Goal: Information Seeking & Learning: Learn about a topic

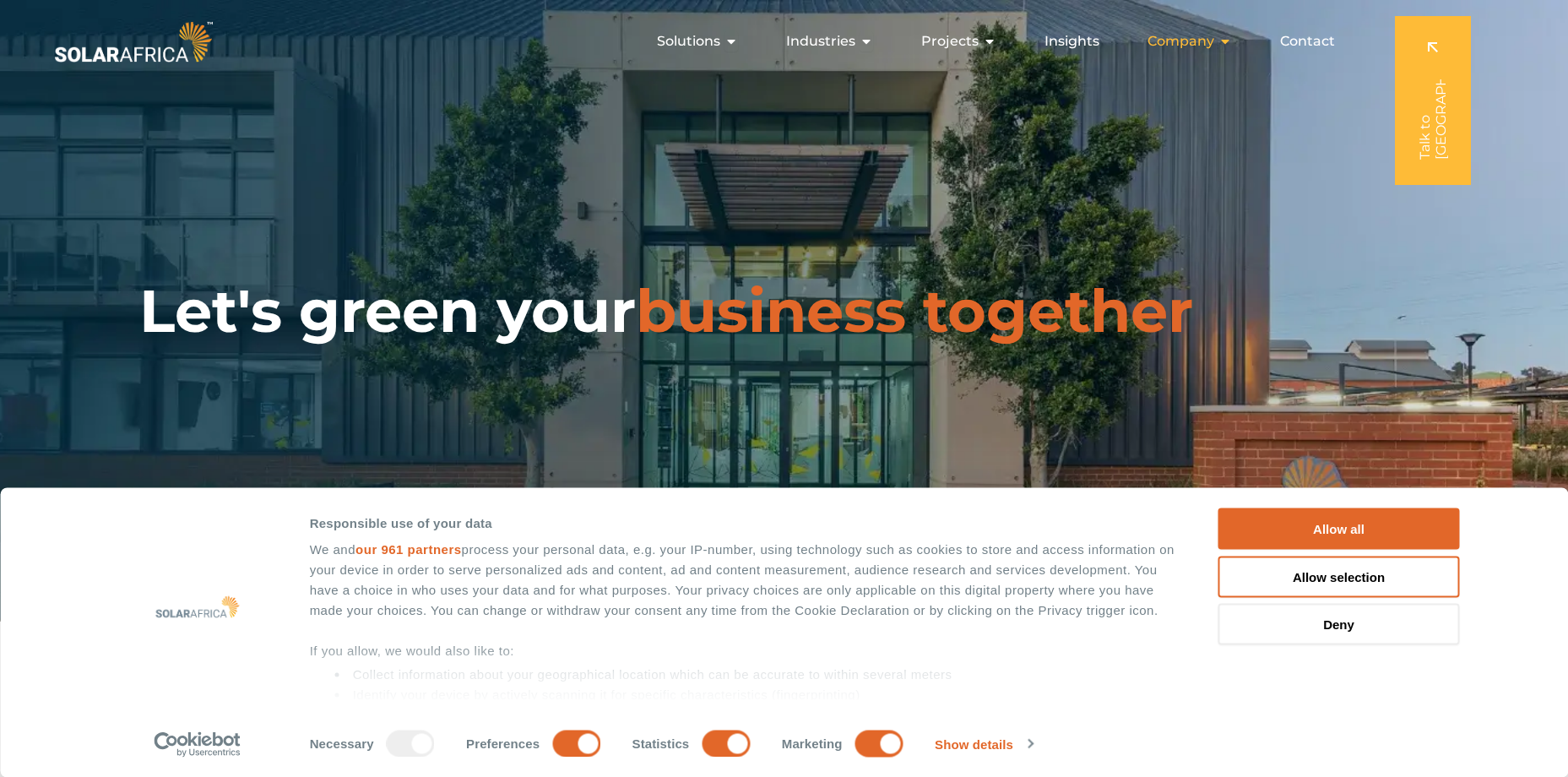
click at [1202, 43] on span "Company" at bounding box center [1180, 41] width 67 height 20
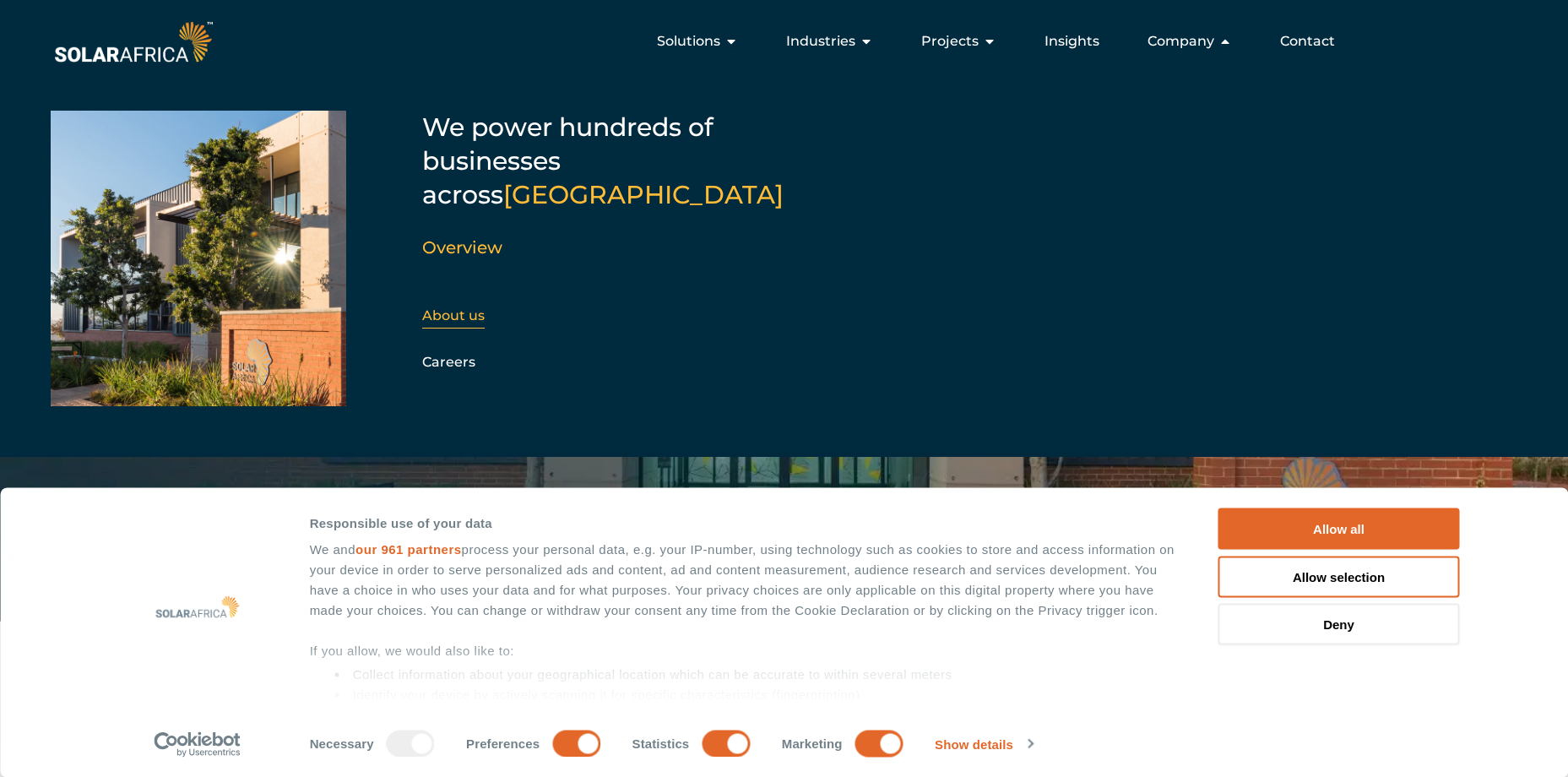
click at [446, 308] on link "About us" at bounding box center [454, 316] width 63 height 16
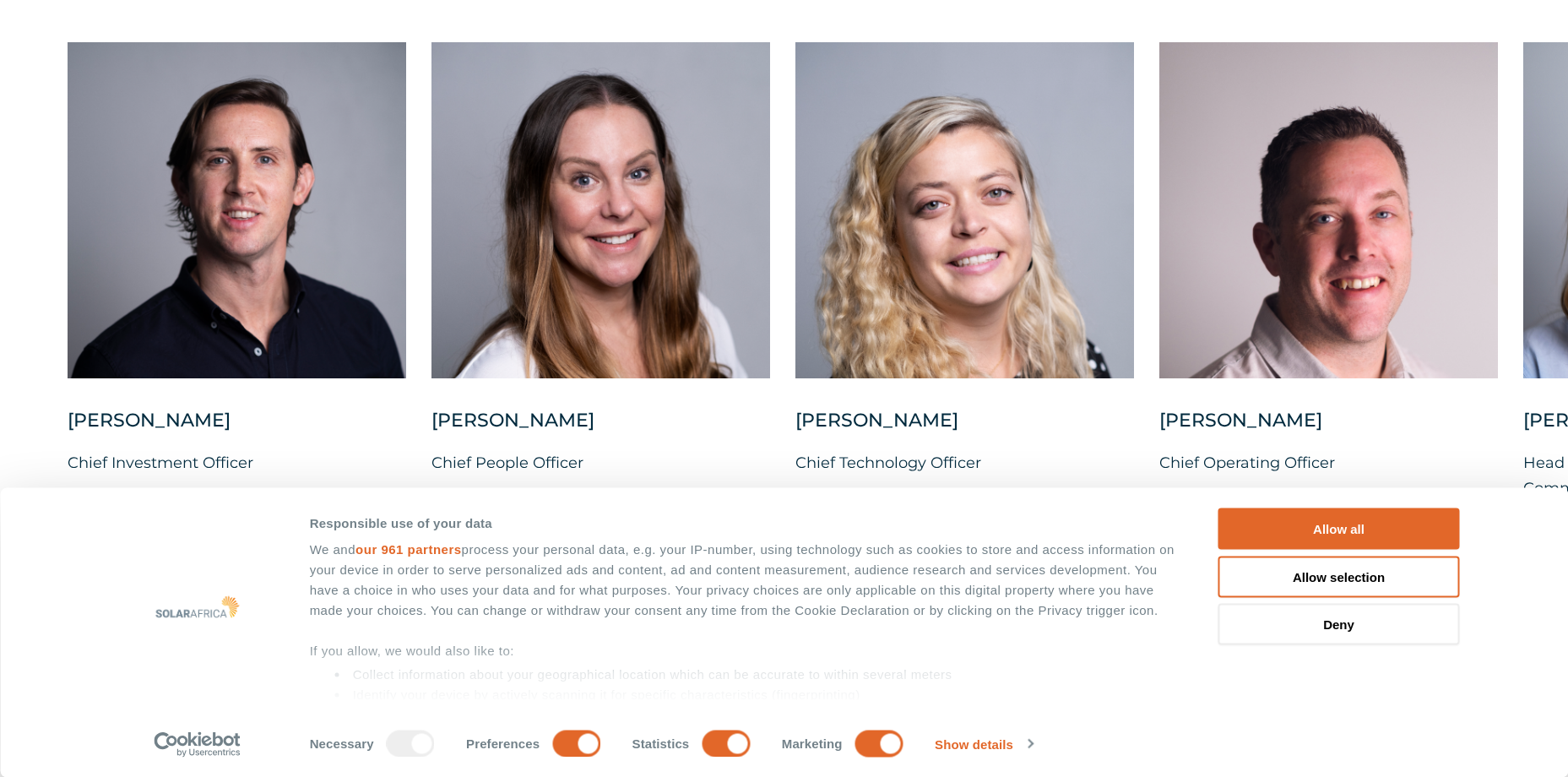
scroll to position [4400, 0]
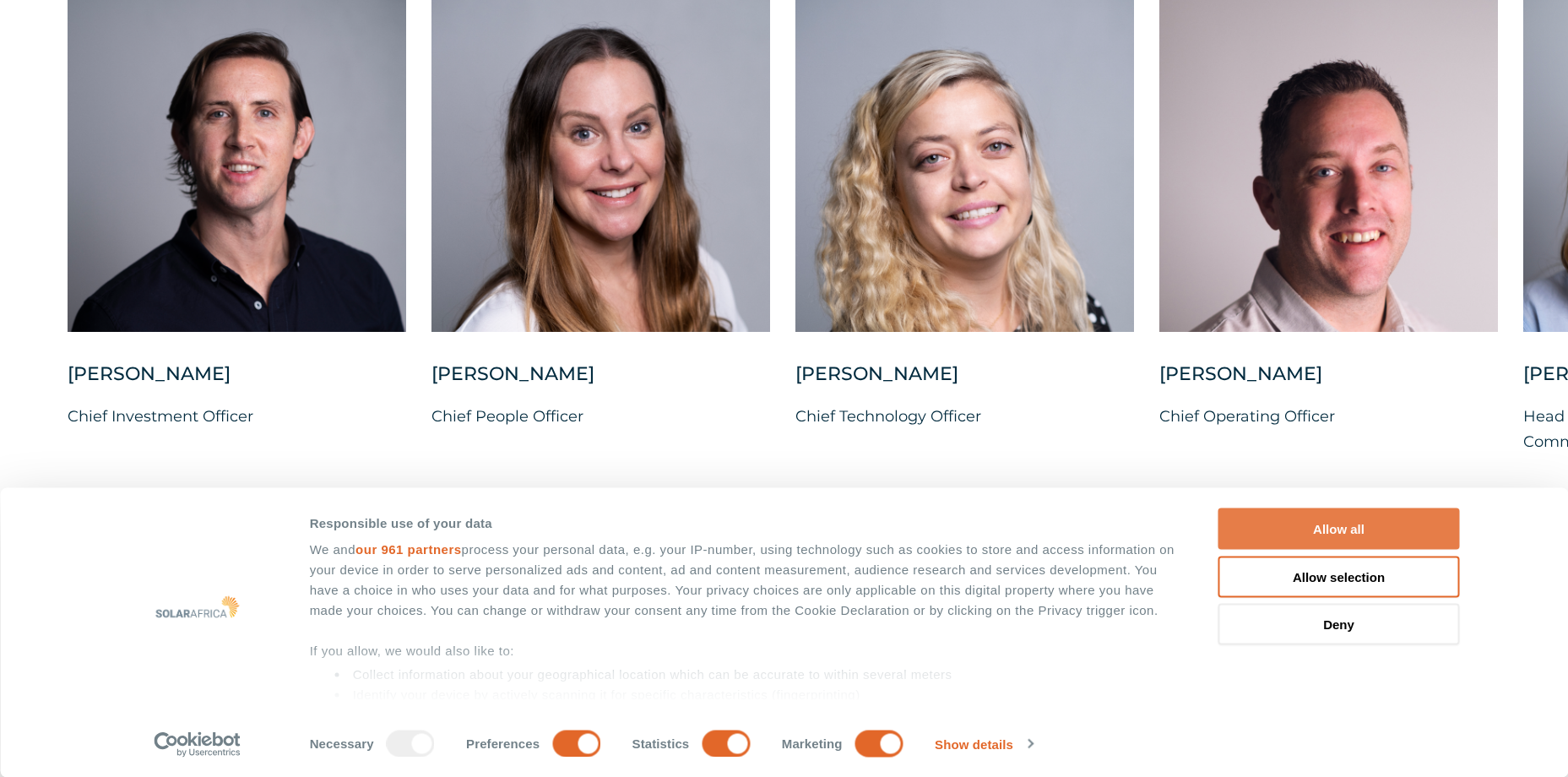
click at [1363, 532] on button "Allow all" at bounding box center [1339, 529] width 242 height 41
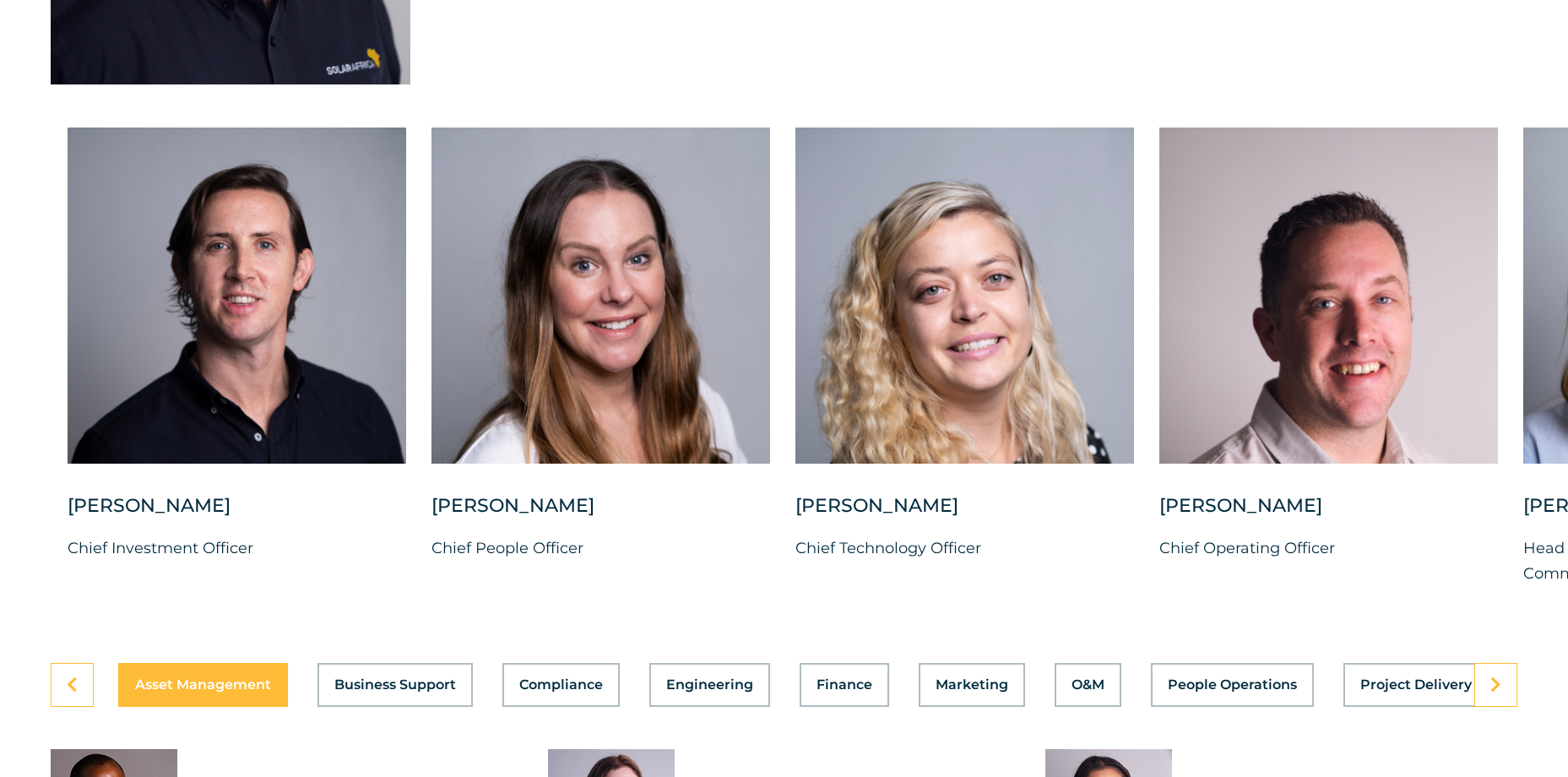
scroll to position [4322, 0]
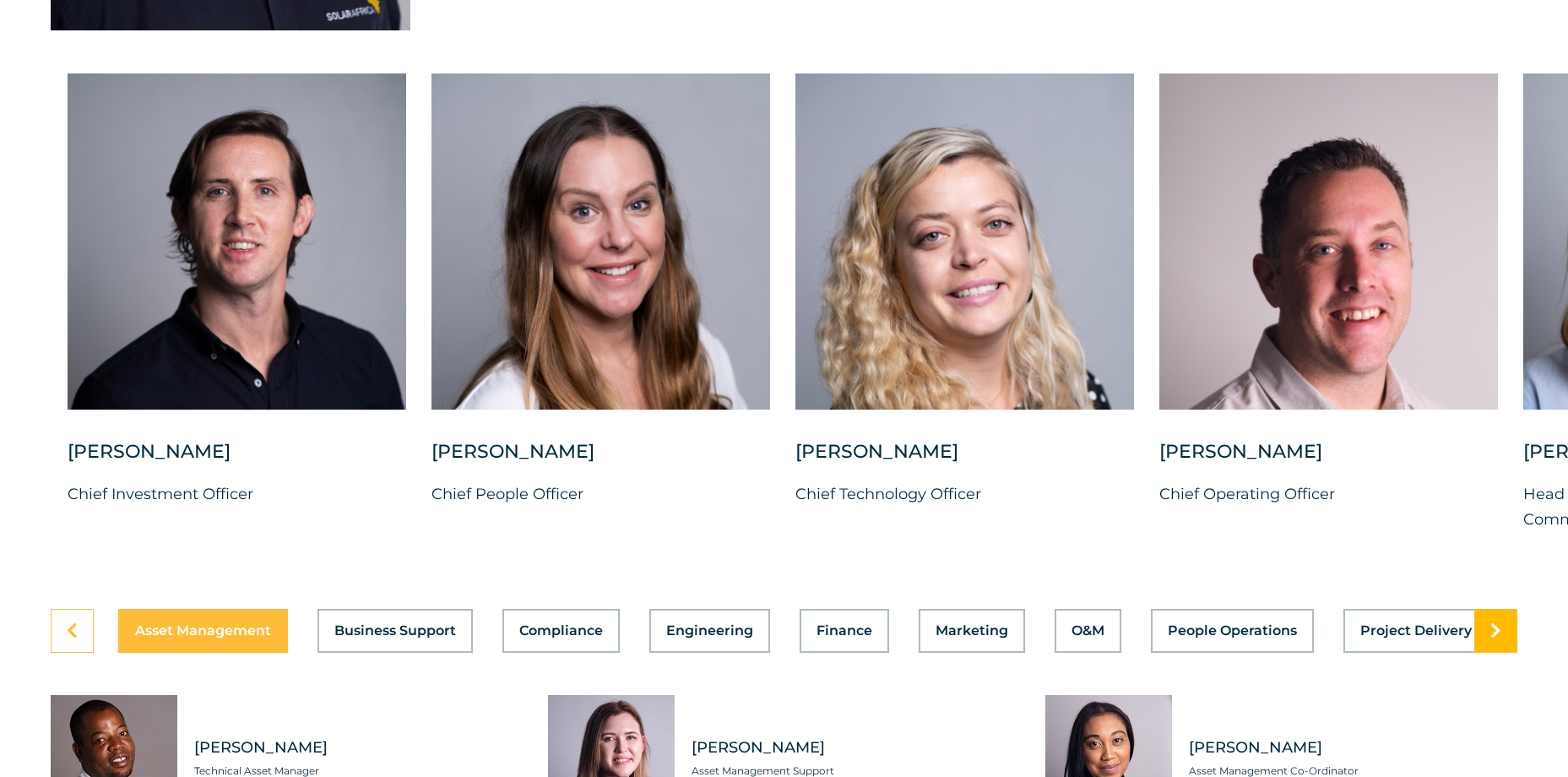
click at [1506, 653] on link at bounding box center [1495, 631] width 43 height 44
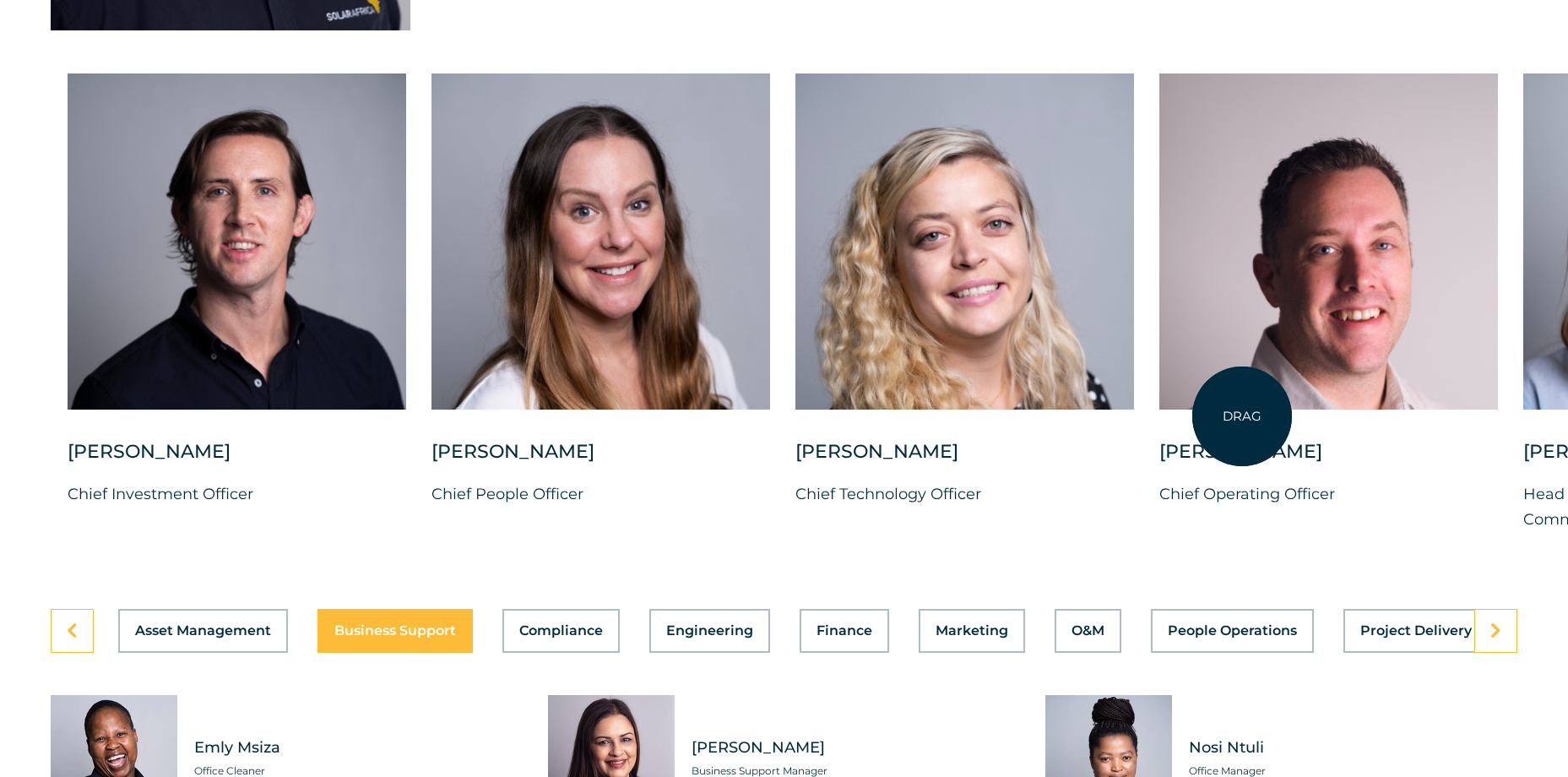
drag, startPoint x: 1474, startPoint y: 413, endPoint x: 1152, endPoint y: 423, distance: 322.2
click at [1152, 423] on div "[PERSON_NAME] Chief Investment Officer [PERSON_NAME] Chief People Officer [PERS…" at bounding box center [1523, 317] width 3047 height 486
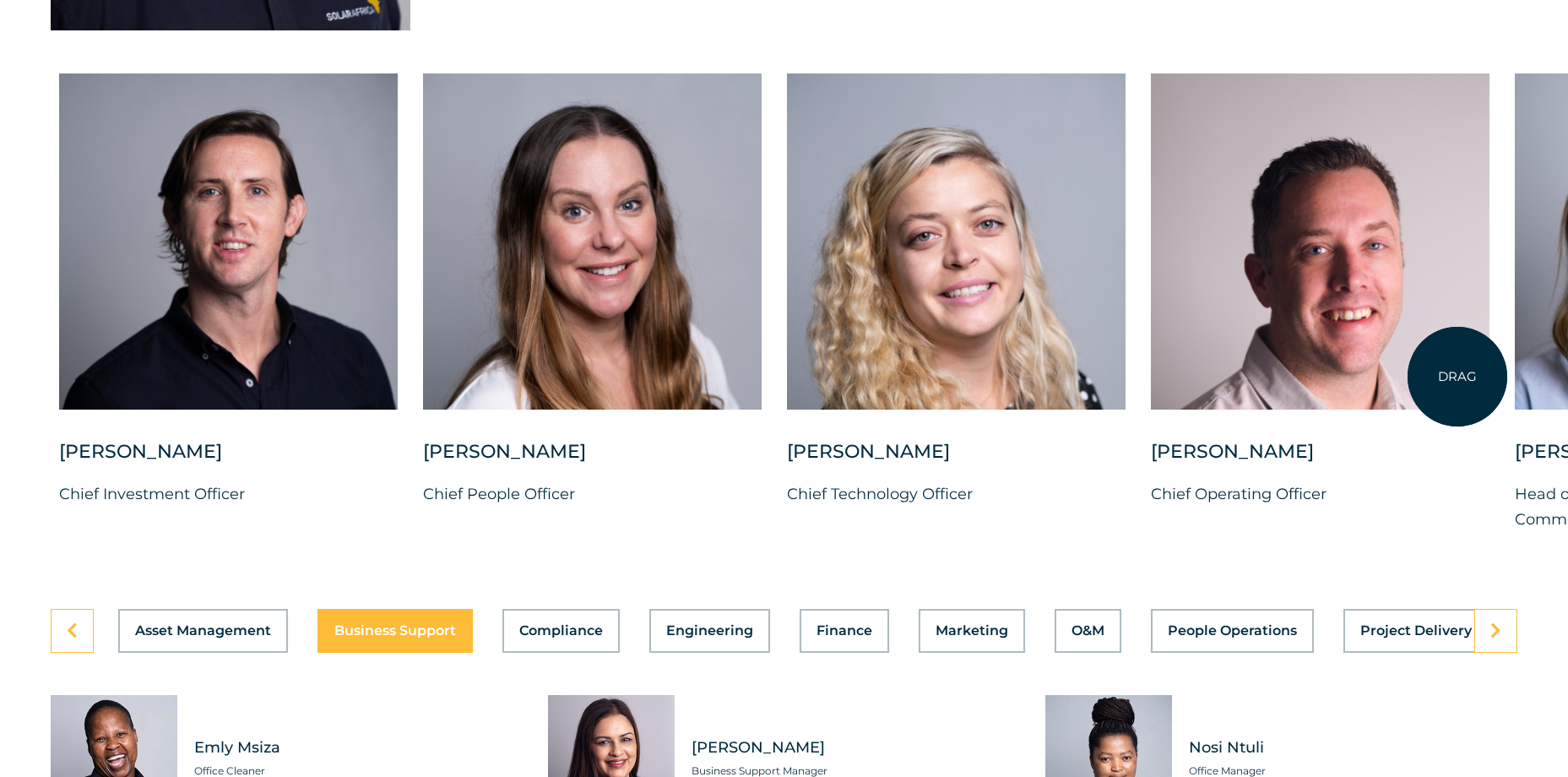
drag, startPoint x: 1466, startPoint y: 355, endPoint x: 1449, endPoint y: 466, distance: 112.3
click at [1455, 385] on div at bounding box center [1320, 242] width 339 height 336
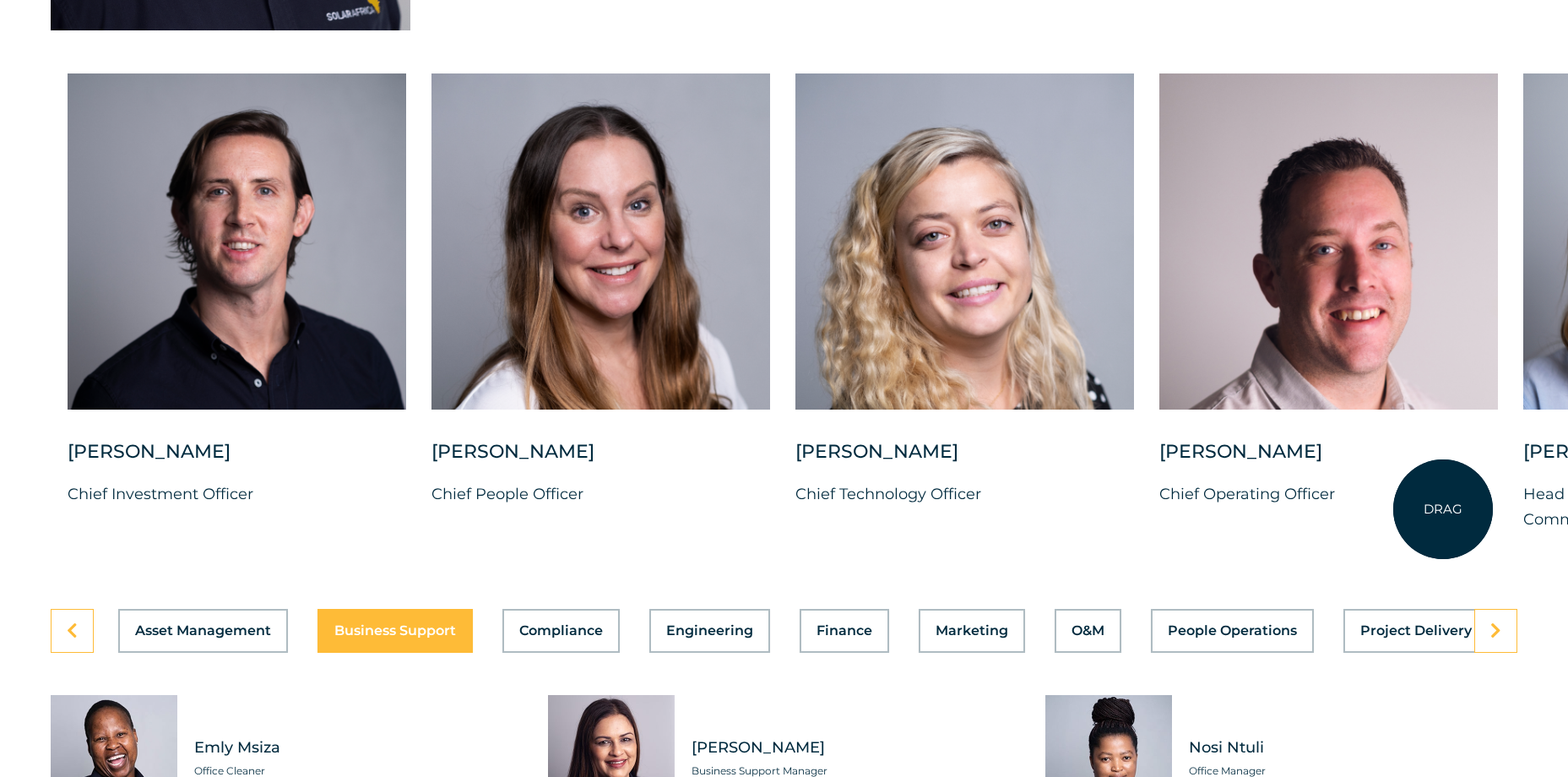
drag, startPoint x: 1443, startPoint y: 510, endPoint x: 1442, endPoint y: 417, distance: 93.0
click at [1440, 482] on div "[PERSON_NAME]" at bounding box center [1328, 460] width 339 height 42
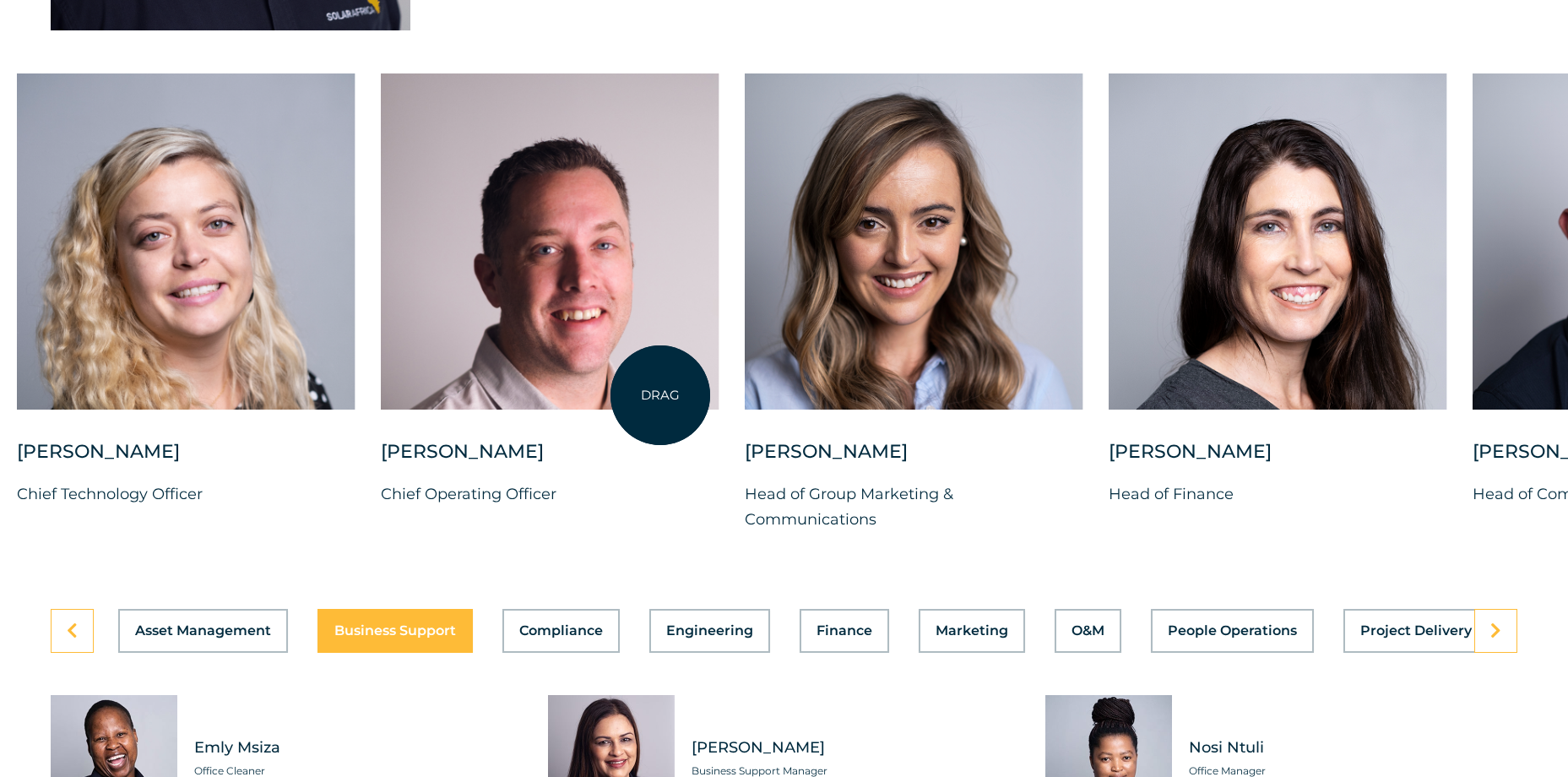
drag, startPoint x: 1437, startPoint y: 341, endPoint x: 661, endPoint y: 395, distance: 777.9
click at [661, 395] on div at bounding box center [550, 242] width 339 height 336
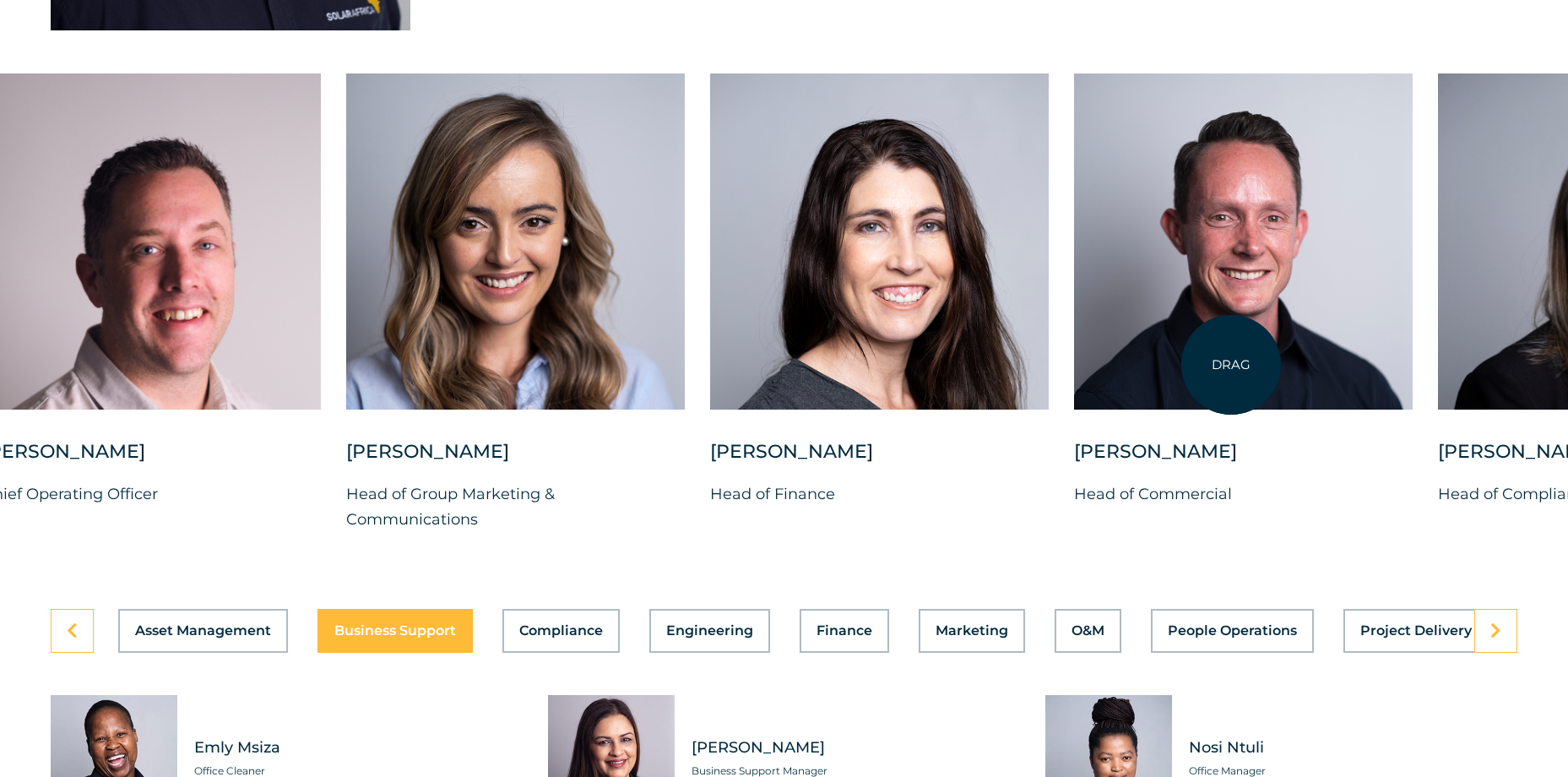
drag, startPoint x: 1316, startPoint y: 348, endPoint x: 1231, endPoint y: 365, distance: 86.7
click at [1231, 365] on div at bounding box center [1243, 242] width 339 height 336
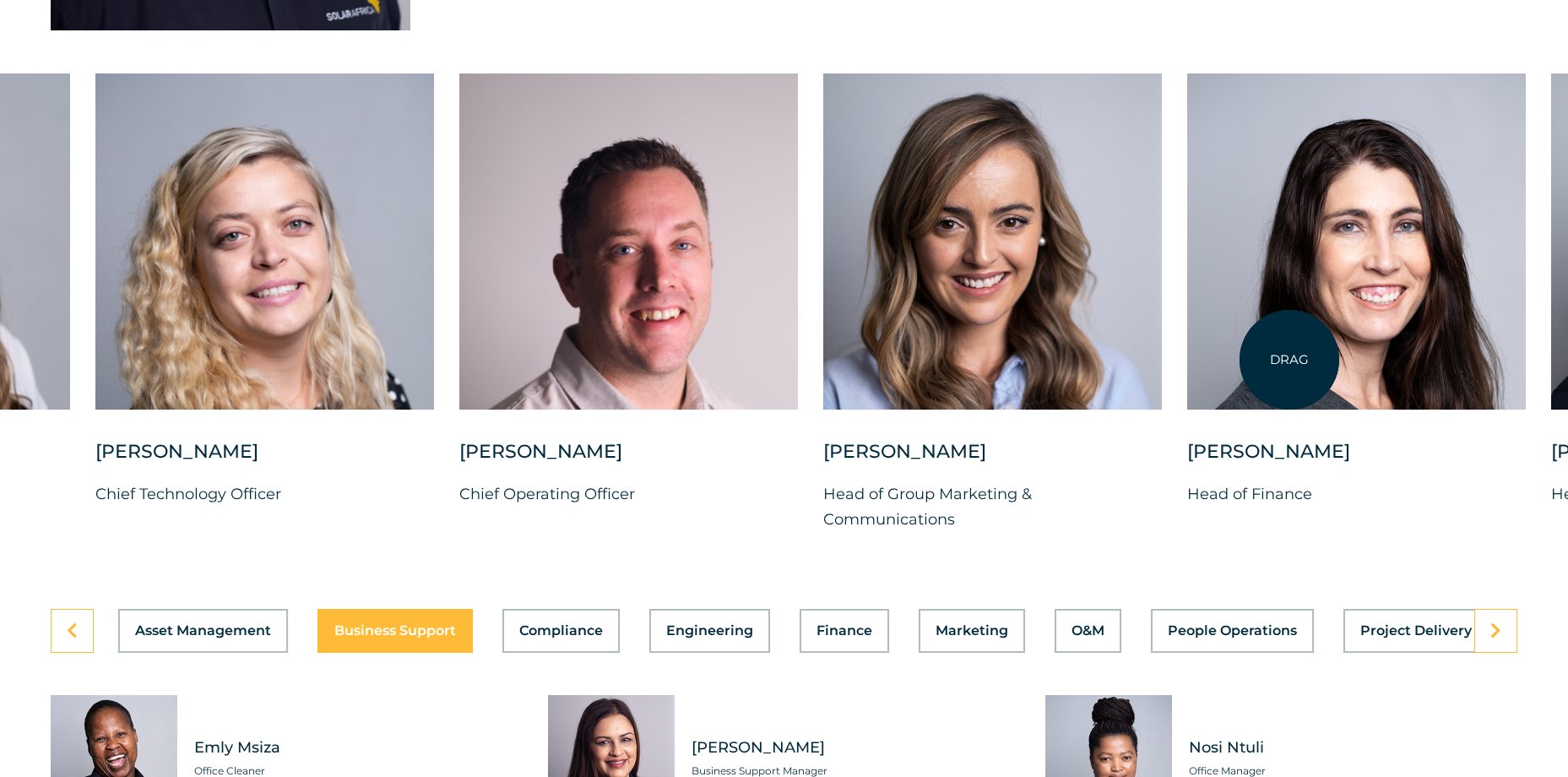
drag, startPoint x: 534, startPoint y: 358, endPoint x: 1289, endPoint y: 360, distance: 755.0
click at [1289, 360] on div at bounding box center [1356, 242] width 339 height 336
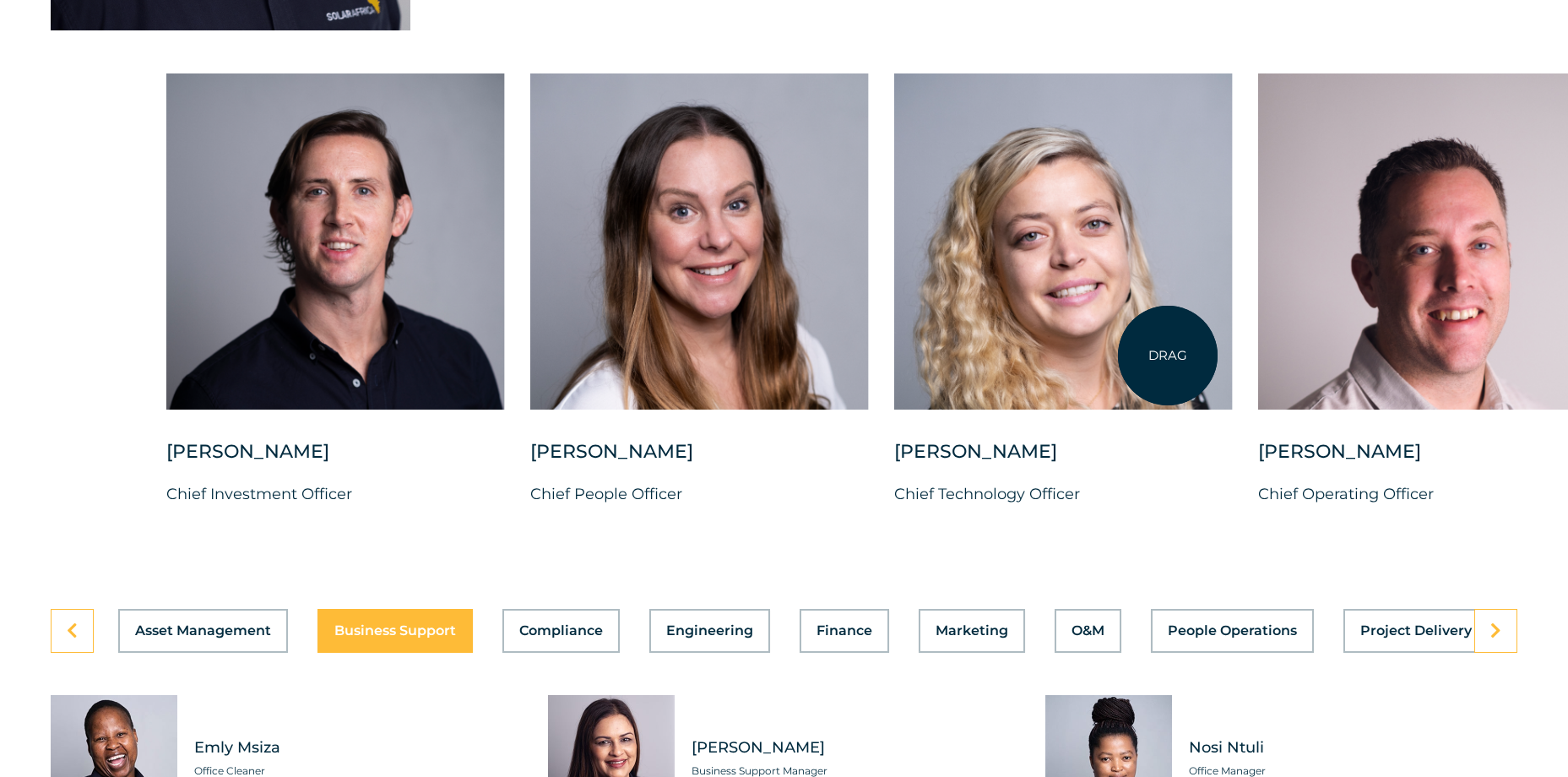
drag, startPoint x: 676, startPoint y: 356, endPoint x: 1168, endPoint y: 356, distance: 492.0
click at [1168, 356] on div at bounding box center [1063, 242] width 339 height 336
